Goal: Transaction & Acquisition: Purchase product/service

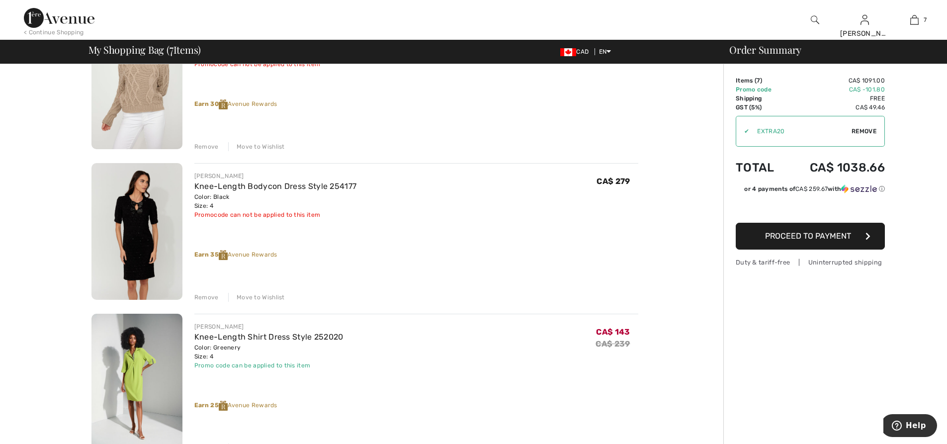
scroll to position [199, 0]
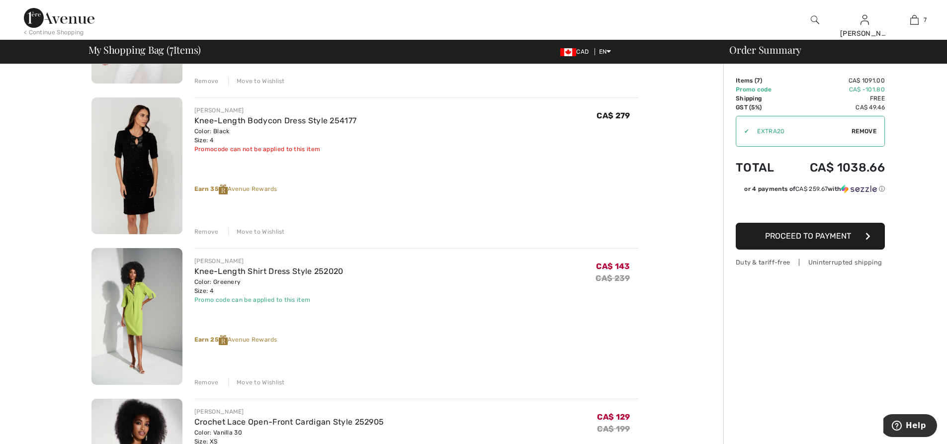
click at [209, 385] on div "Remove" at bounding box center [206, 382] width 24 height 9
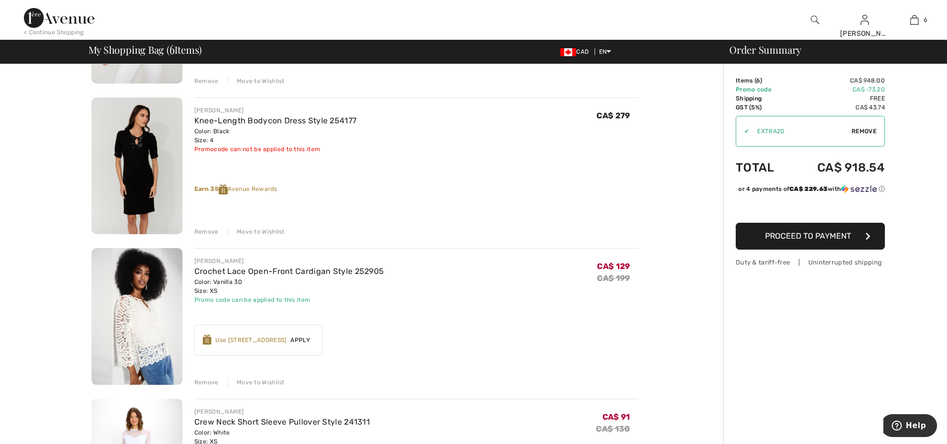
click at [257, 344] on div "Use 700 Avenue Rewards" at bounding box center [250, 340] width 71 height 9
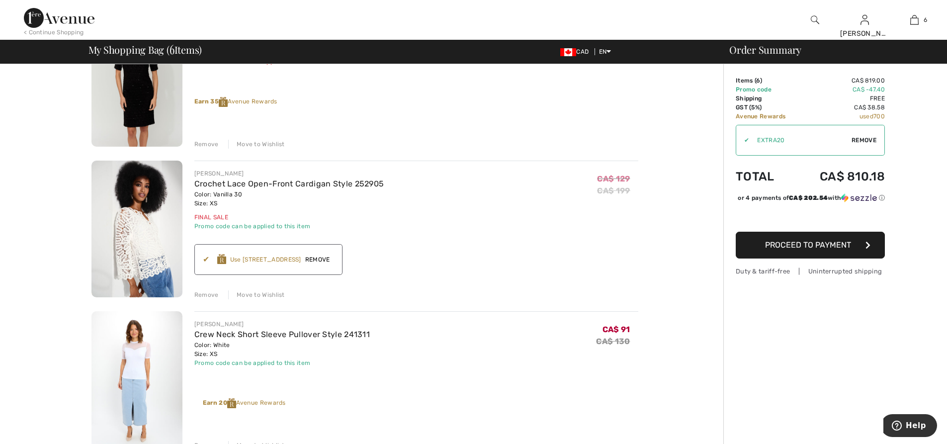
scroll to position [348, 0]
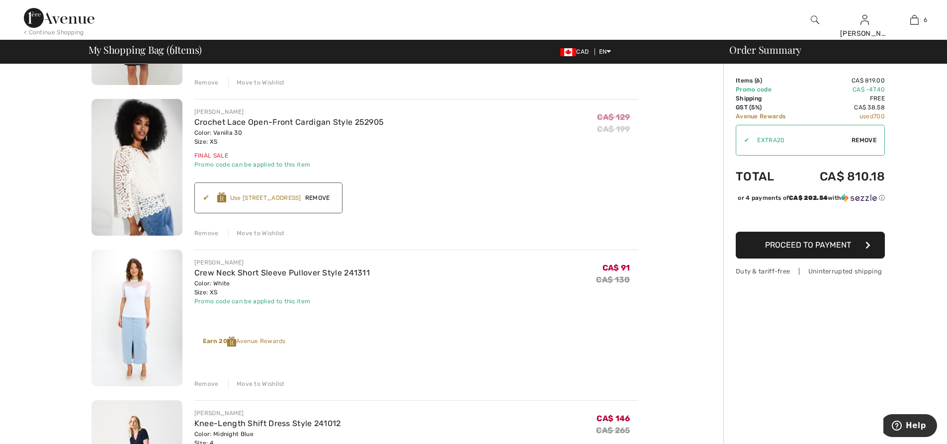
click at [202, 388] on div "Remove" at bounding box center [206, 383] width 24 height 9
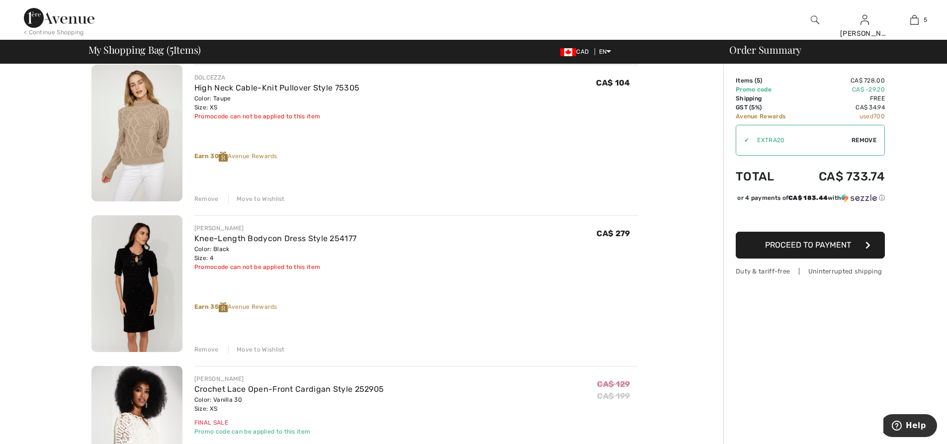
scroll to position [99, 0]
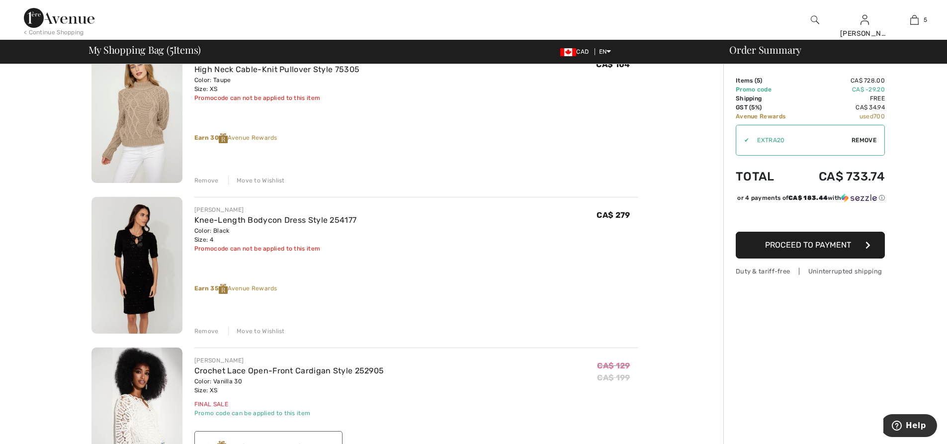
click at [135, 249] on img at bounding box center [137, 265] width 91 height 137
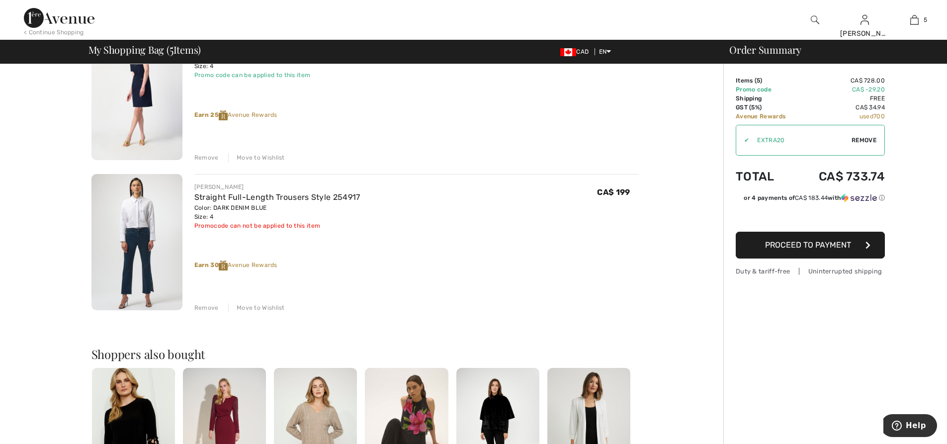
scroll to position [547, 0]
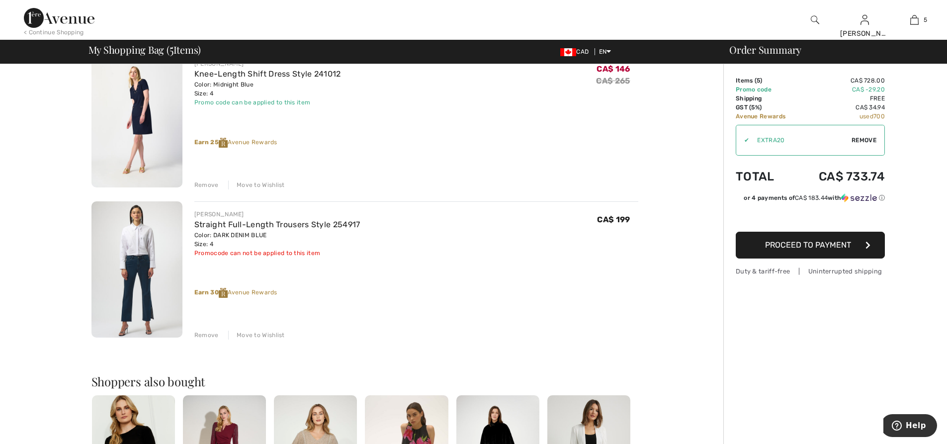
click at [805, 249] on span "Proceed to Payment" at bounding box center [808, 244] width 86 height 9
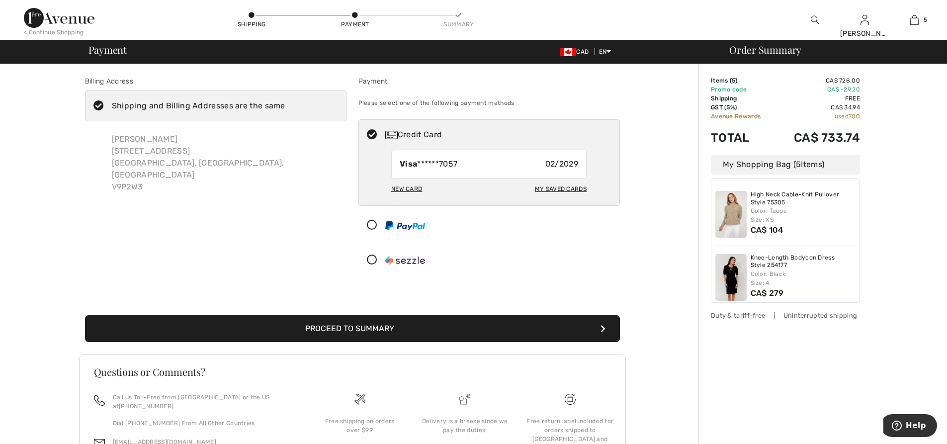
click at [402, 188] on div "New Card" at bounding box center [406, 189] width 31 height 17
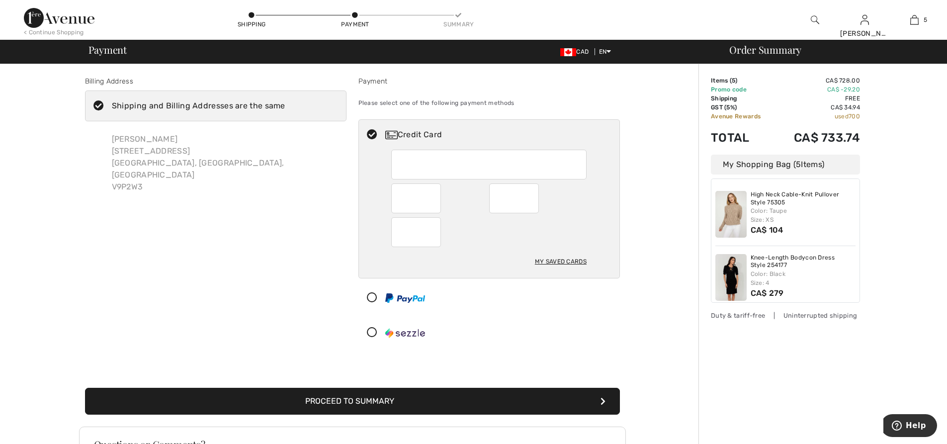
click at [548, 260] on div "My Saved Cards" at bounding box center [561, 261] width 52 height 17
radio input "true"
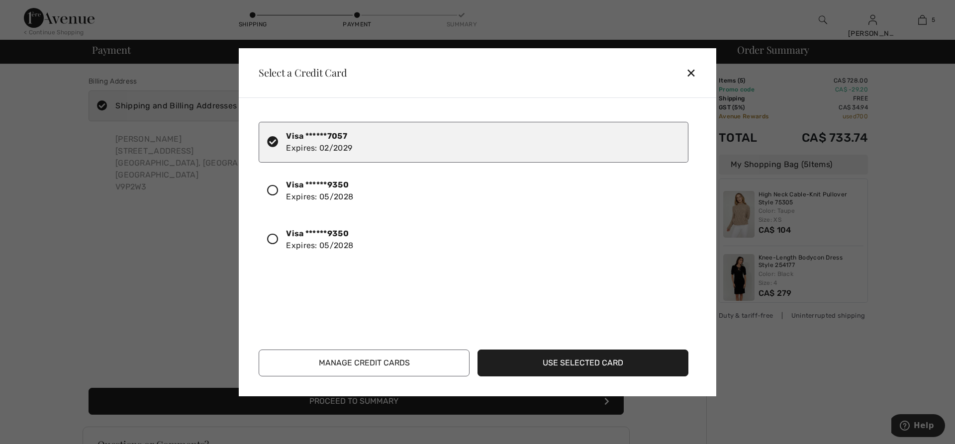
click at [268, 191] on icon at bounding box center [272, 190] width 11 height 11
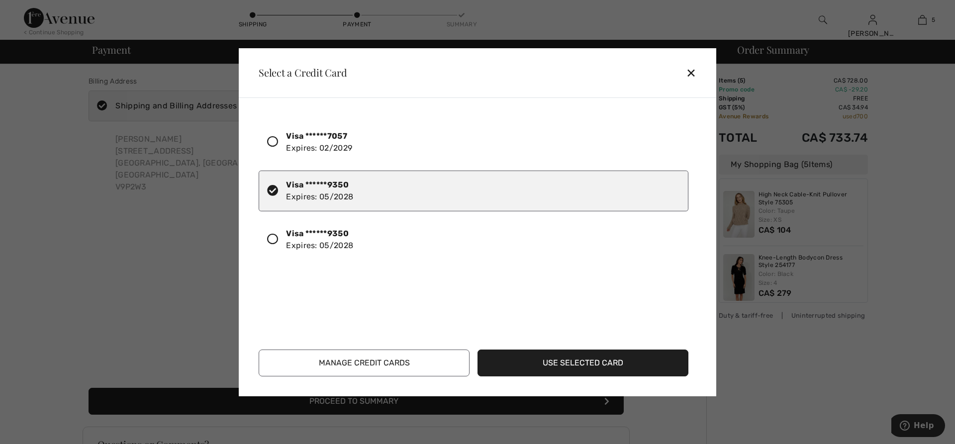
click at [575, 367] on button "Use Selected Card" at bounding box center [582, 363] width 211 height 27
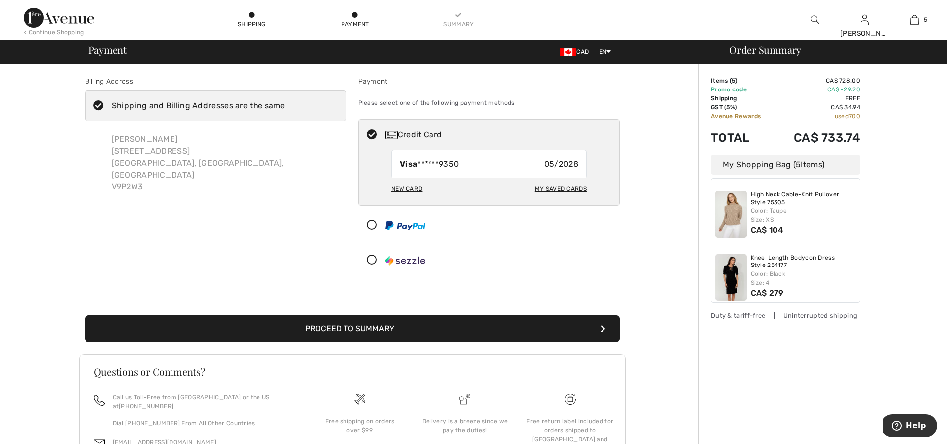
click at [350, 328] on button "Proceed to Summary" at bounding box center [352, 328] width 535 height 27
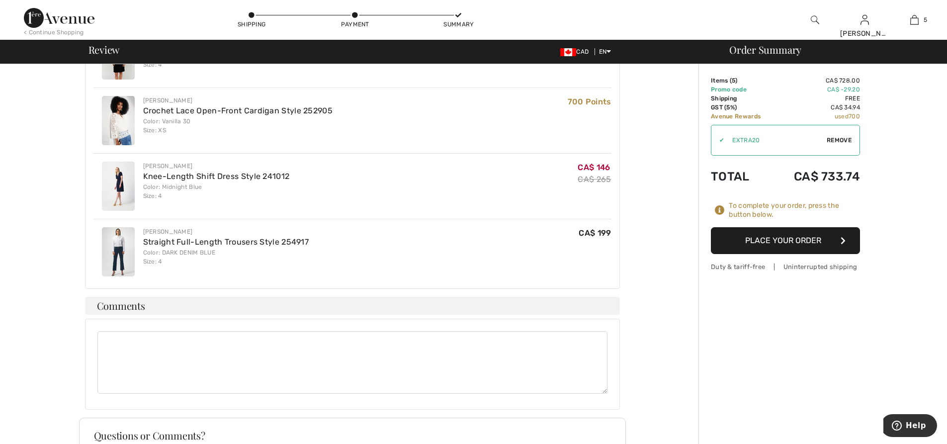
scroll to position [398, 0]
click at [769, 244] on button "Place Your Order" at bounding box center [785, 240] width 149 height 27
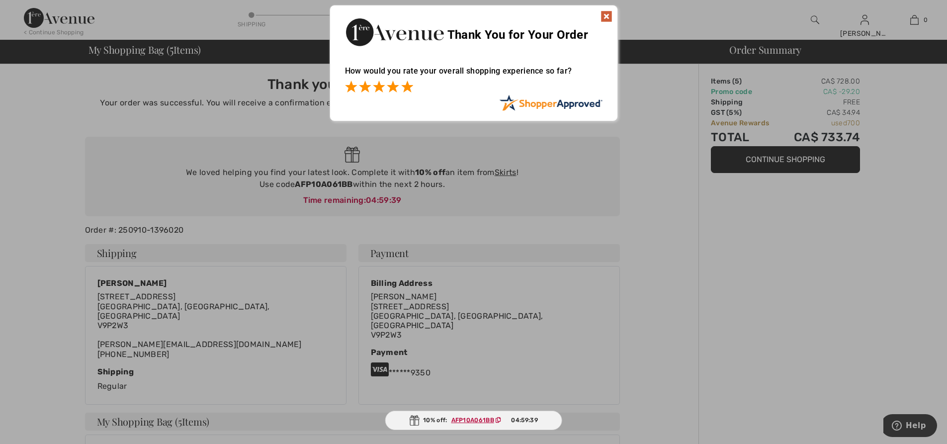
click at [408, 87] on span at bounding box center [407, 87] width 12 height 12
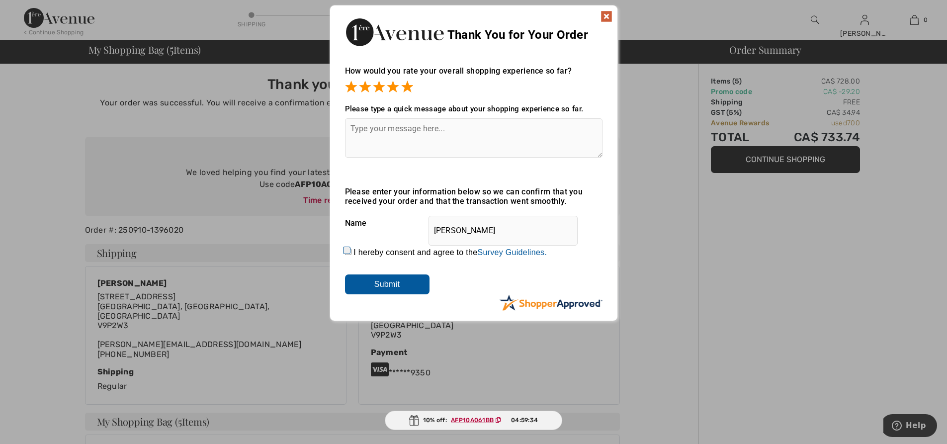
click at [611, 14] on img at bounding box center [607, 16] width 12 height 12
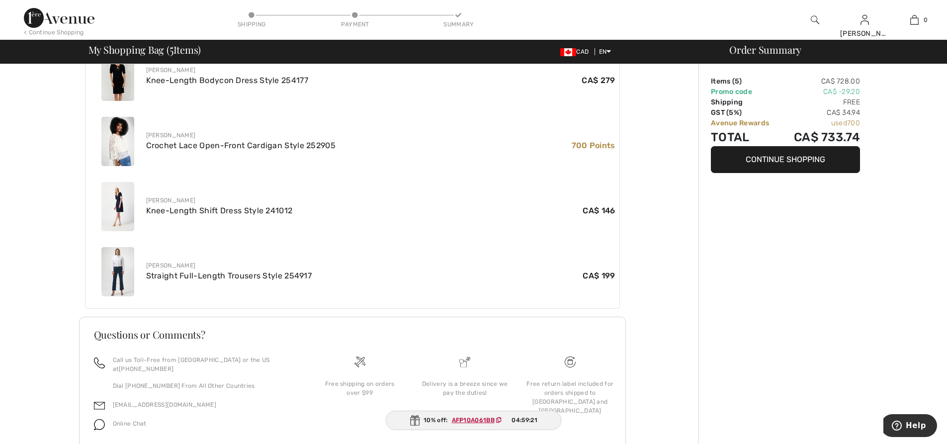
scroll to position [480, 0]
